Goal: Task Accomplishment & Management: Manage account settings

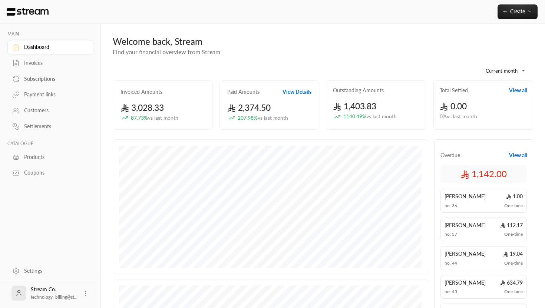
click at [520, 73] on body "**********" at bounding box center [272, 154] width 545 height 308
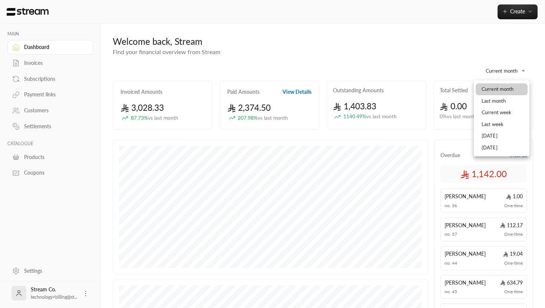
click at [498, 101] on li "Last month" at bounding box center [502, 101] width 52 height 12
type input "**********"
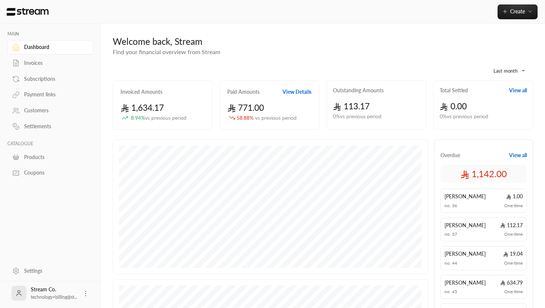
click at [512, 67] on body "**********" at bounding box center [272, 154] width 545 height 308
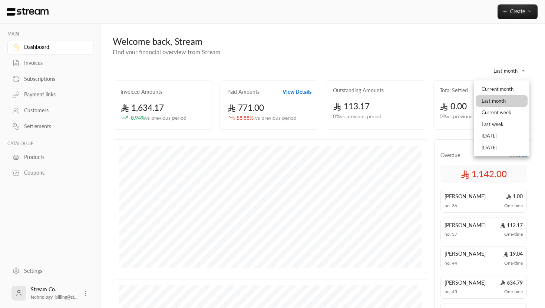
click at [527, 66] on div at bounding box center [272, 154] width 545 height 308
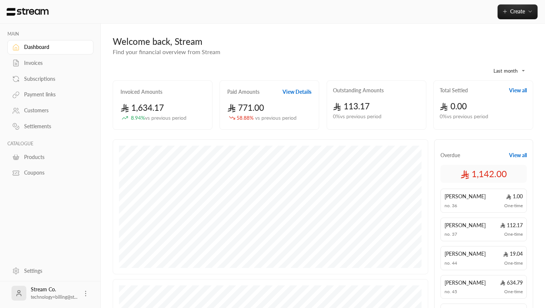
click at [501, 68] on body "**********" at bounding box center [272, 154] width 545 height 308
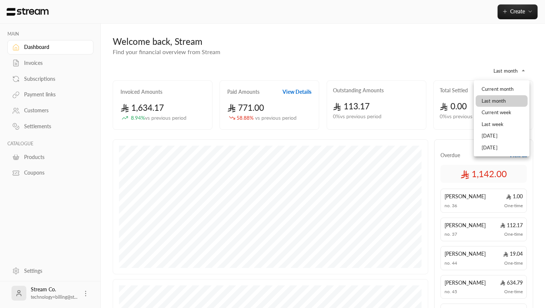
click at [508, 70] on div at bounding box center [272, 154] width 545 height 308
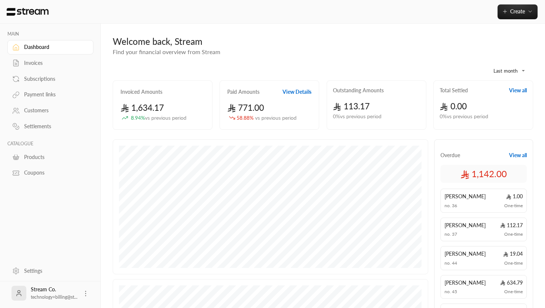
click at [505, 71] on body "**********" at bounding box center [272, 154] width 545 height 308
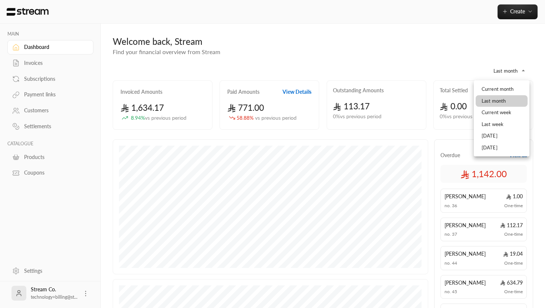
click at [42, 65] on div at bounding box center [272, 154] width 545 height 308
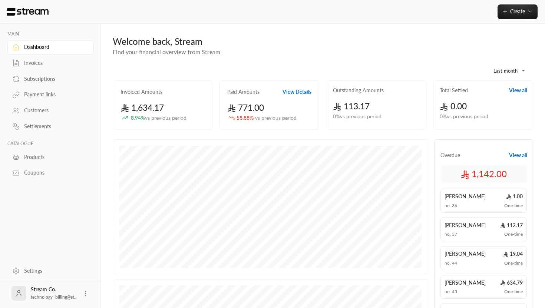
click at [32, 63] on div "Invoices" at bounding box center [54, 62] width 60 height 7
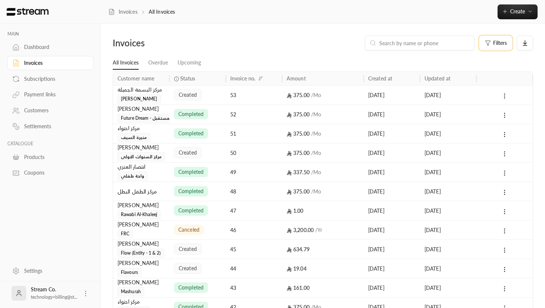
click at [494, 45] on span "Filters" at bounding box center [501, 42] width 14 height 5
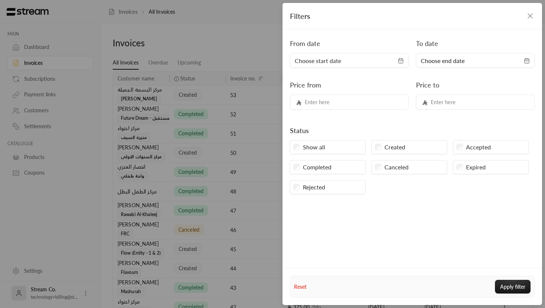
click at [354, 64] on span "Choose start date" at bounding box center [349, 60] width 109 height 9
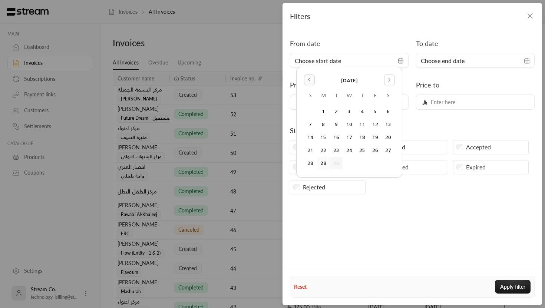
click at [309, 79] on icon "Go to the Previous Month" at bounding box center [309, 79] width 1 height 3
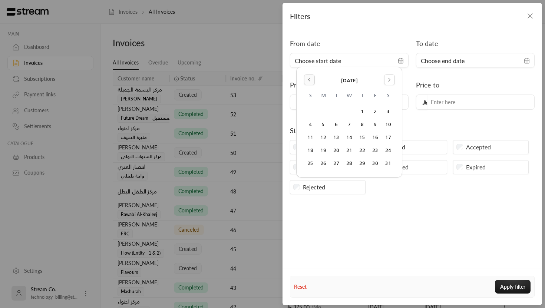
click at [309, 79] on icon "Go to the Previous Month" at bounding box center [309, 79] width 1 height 3
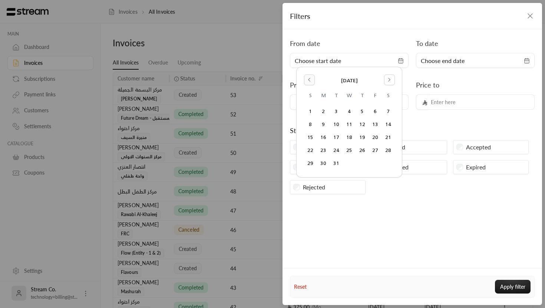
click at [309, 79] on icon "Go to the Previous Month" at bounding box center [309, 79] width 1 height 3
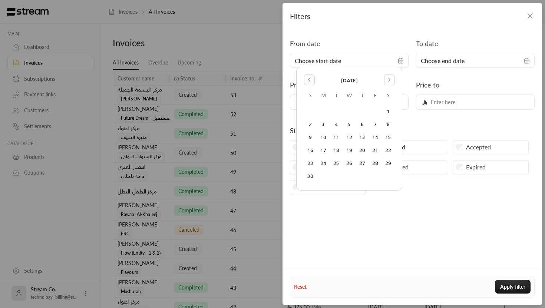
click at [309, 79] on icon "Go to the Previous Month" at bounding box center [309, 79] width 1 height 3
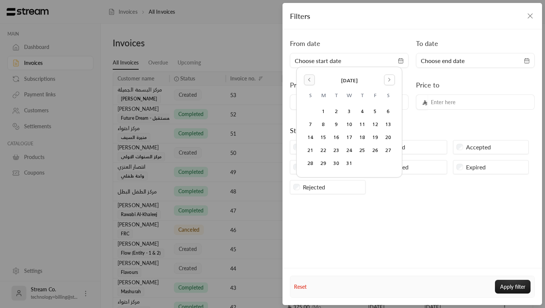
click at [309, 79] on icon "Go to the Previous Month" at bounding box center [309, 79] width 1 height 3
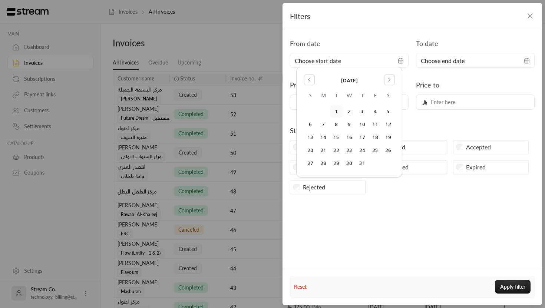
click at [338, 111] on button "1" at bounding box center [337, 111] width 12 height 12
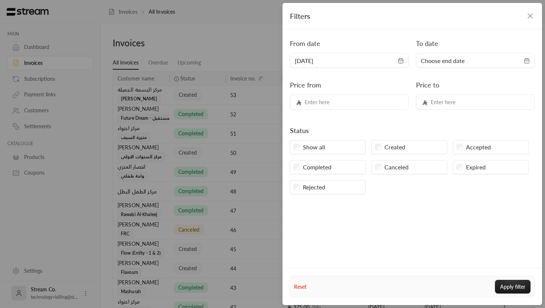
click at [457, 65] on span "Choose end date" at bounding box center [443, 60] width 44 height 9
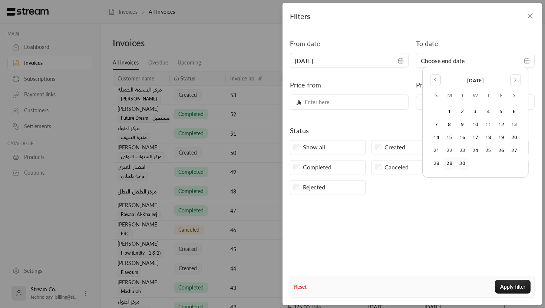
click at [464, 165] on button "30" at bounding box center [463, 163] width 12 height 12
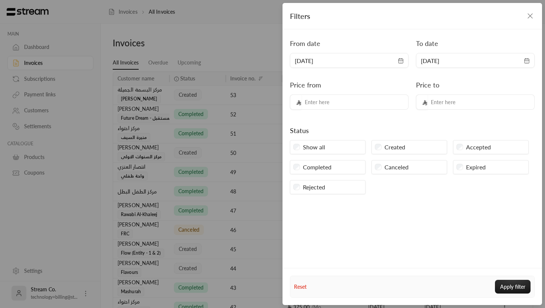
click at [329, 164] on label "Completed" at bounding box center [317, 167] width 29 height 9
click at [469, 147] on label "Accepted" at bounding box center [478, 147] width 25 height 9
click at [512, 289] on button "Apply filter" at bounding box center [513, 287] width 36 height 14
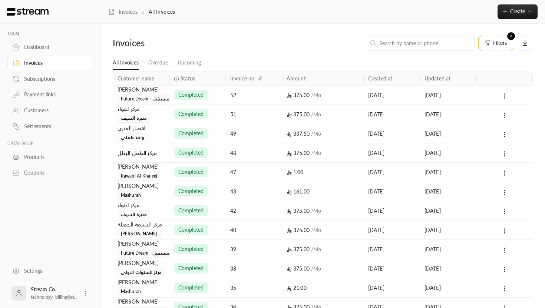
scroll to position [315, 0]
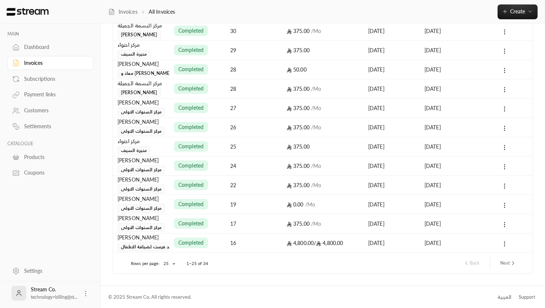
click at [173, 282] on li "50" at bounding box center [168, 282] width 21 height 12
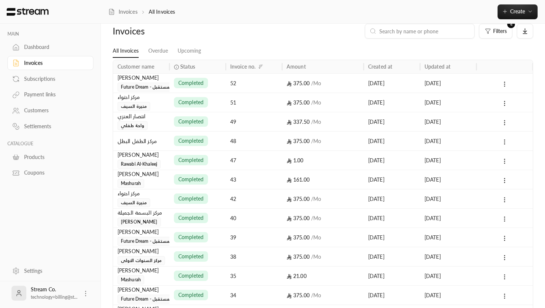
scroll to position [7, 0]
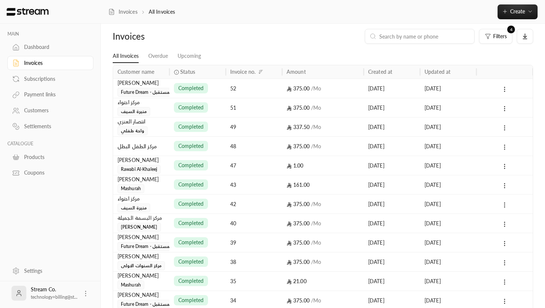
click at [151, 84] on div "[PERSON_NAME]" at bounding box center [141, 83] width 47 height 8
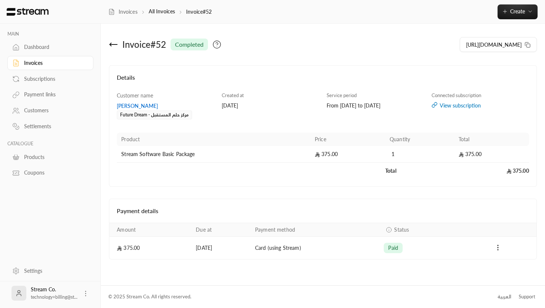
click at [114, 45] on icon at bounding box center [113, 44] width 9 height 9
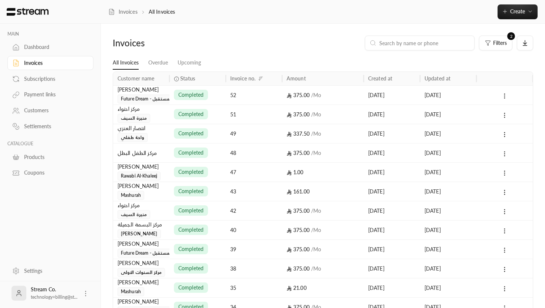
click at [384, 79] on div "Created at" at bounding box center [380, 78] width 24 height 6
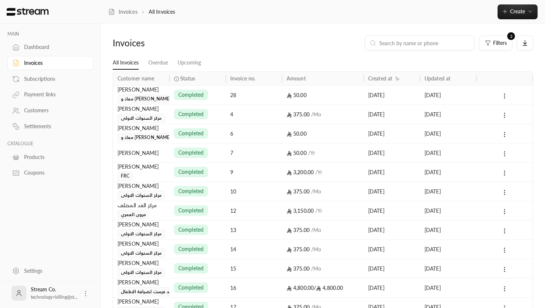
click at [443, 79] on div "Updated at" at bounding box center [438, 78] width 26 height 6
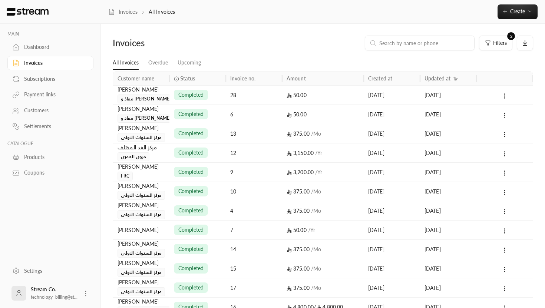
click at [447, 79] on div "Updated at" at bounding box center [438, 78] width 26 height 6
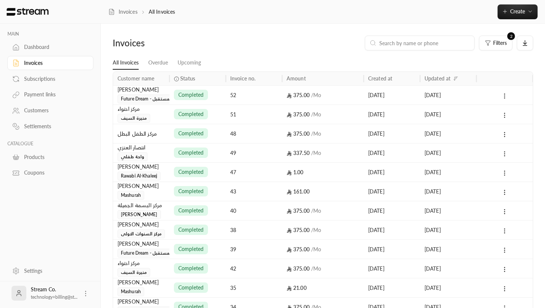
click at [456, 79] on icon "Sort" at bounding box center [455, 79] width 2 height 1
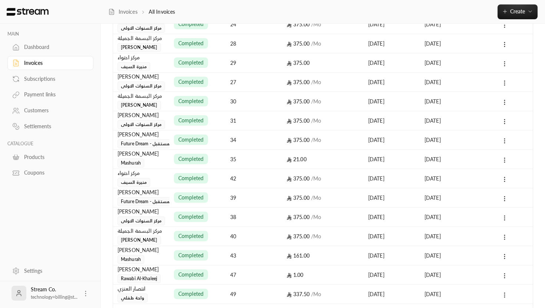
scroll to position [489, 0]
